Goal: Check status: Check status

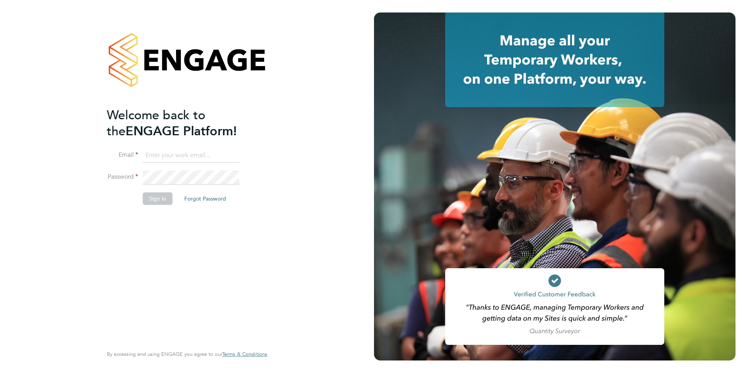
click at [181, 148] on ng-template "Welcome back to the ENGAGE Platform! Email Password Sign In Forgot Password" at bounding box center [183, 160] width 152 height 106
click at [183, 150] on input at bounding box center [191, 156] width 97 height 14
type input "[EMAIL_ADDRESS][PERSON_NAME][DOMAIN_NAME]"
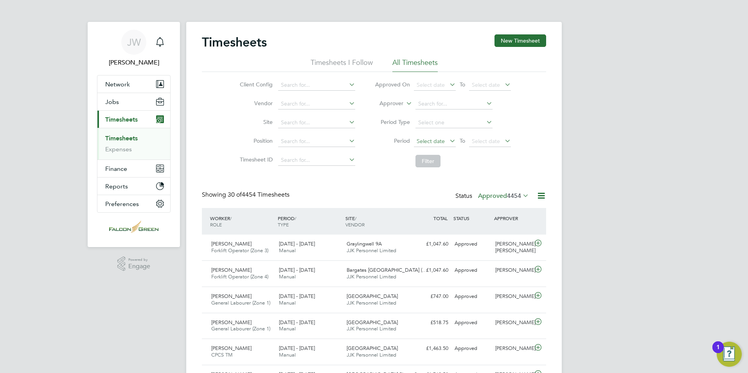
click at [430, 141] on span "Select date" at bounding box center [430, 141] width 28 height 7
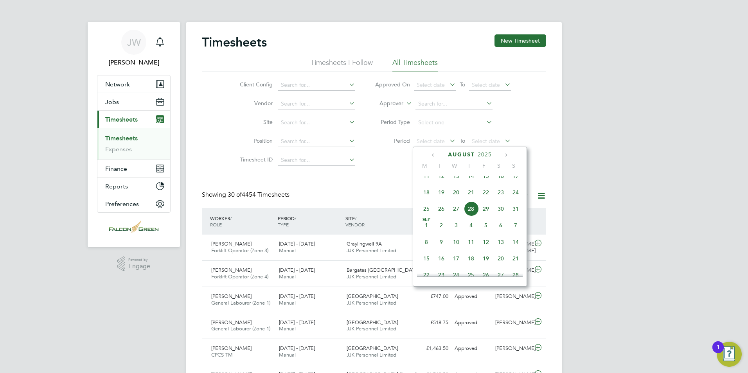
click at [429, 200] on span "18" at bounding box center [426, 192] width 15 height 15
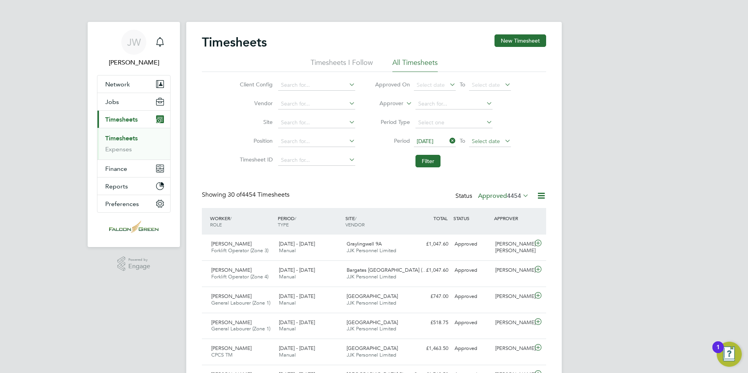
click at [479, 143] on span "Select date" at bounding box center [486, 141] width 28 height 7
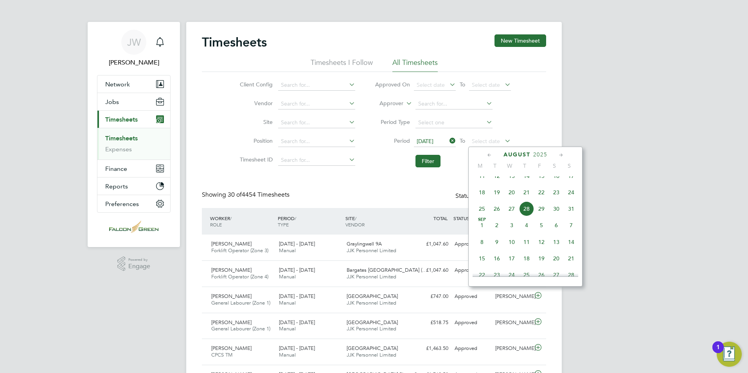
click at [571, 199] on span "24" at bounding box center [570, 192] width 15 height 15
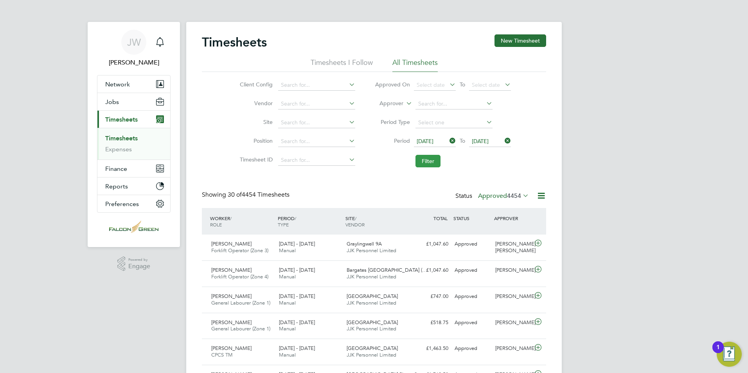
click at [427, 161] on button "Filter" at bounding box center [427, 161] width 25 height 13
click at [495, 197] on label "Approved 46" at bounding box center [507, 196] width 44 height 8
